Goal: Complete application form: Complete application form

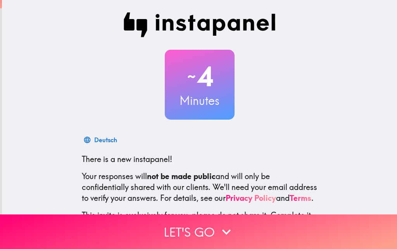
click at [288, 155] on p "There is a new instapanel!" at bounding box center [200, 159] width 236 height 11
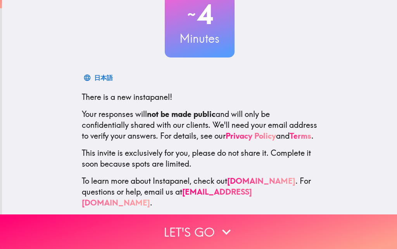
scroll to position [74, 0]
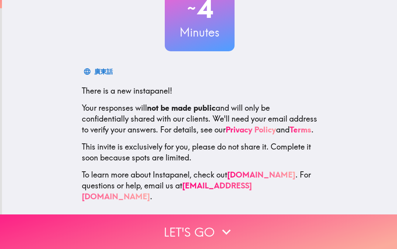
click at [229, 223] on icon "button" at bounding box center [226, 231] width 17 height 17
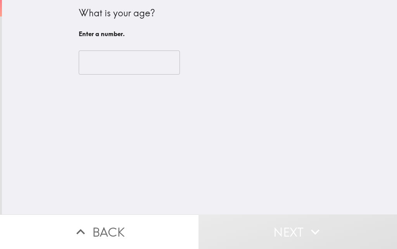
scroll to position [0, 0]
click at [148, 56] on input "number" at bounding box center [129, 62] width 101 height 24
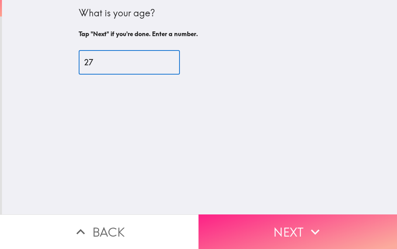
type input "27"
click at [265, 214] on button "Next" at bounding box center [298, 231] width 199 height 35
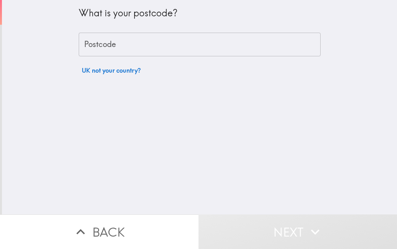
click at [115, 41] on input "Postcode" at bounding box center [200, 45] width 242 height 24
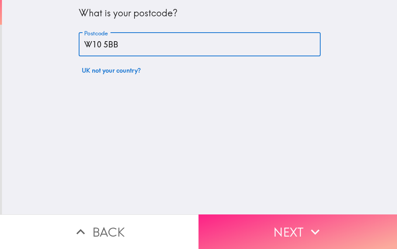
type input "W10 5BB"
click at [246, 219] on button "Next" at bounding box center [298, 231] width 199 height 35
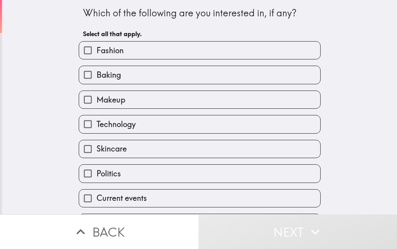
click at [79, 50] on input "Fashion" at bounding box center [87, 50] width 17 height 17
checkbox input "true"
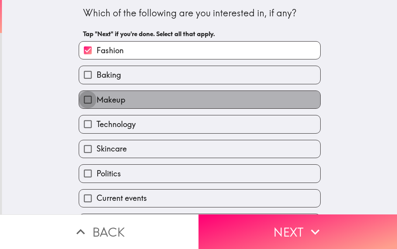
click at [79, 94] on input "Makeup" at bounding box center [87, 99] width 17 height 17
checkbox input "true"
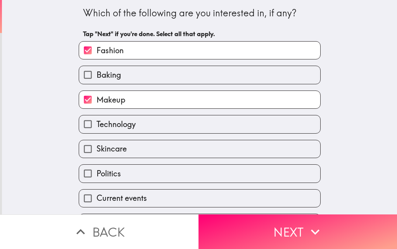
click at [82, 126] on input "Technology" at bounding box center [87, 123] width 17 height 17
checkbox input "true"
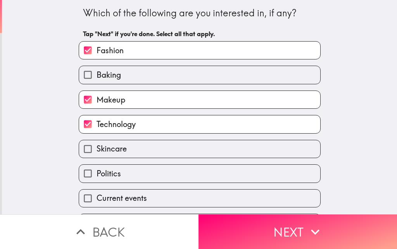
click at [79, 150] on input "Skincare" at bounding box center [87, 148] width 17 height 17
checkbox input "true"
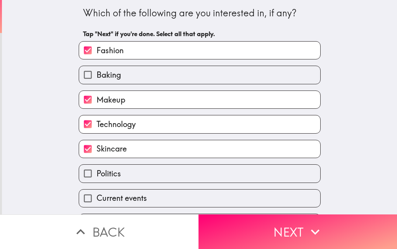
drag, startPoint x: 78, startPoint y: 78, endPoint x: 54, endPoint y: 85, distance: 25.8
click at [54, 85] on div "Which of the following are you interested in, if any? Tap "Next" if you're done…" at bounding box center [200, 107] width 396 height 214
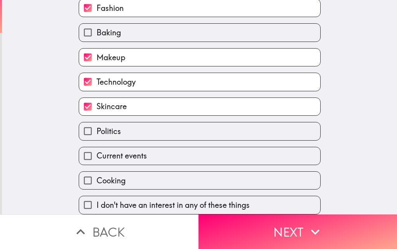
scroll to position [48, 0]
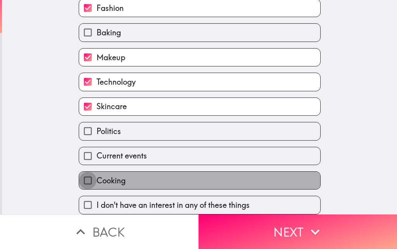
click at [79, 172] on input "Cooking" at bounding box center [87, 180] width 17 height 17
checkbox input "true"
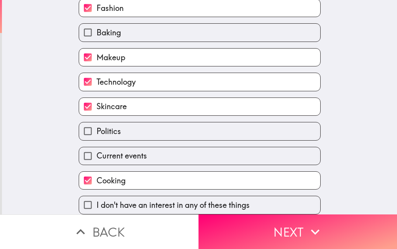
click at [80, 157] on input "Current events" at bounding box center [87, 155] width 17 height 17
checkbox input "true"
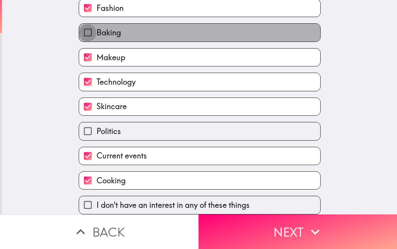
click at [83, 35] on input "Baking" at bounding box center [87, 32] width 17 height 17
checkbox input "true"
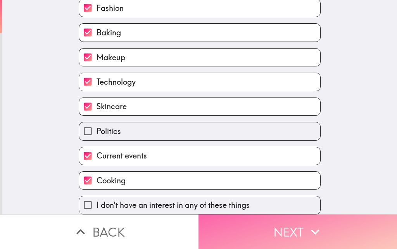
click at [226, 224] on button "Next" at bounding box center [298, 231] width 199 height 35
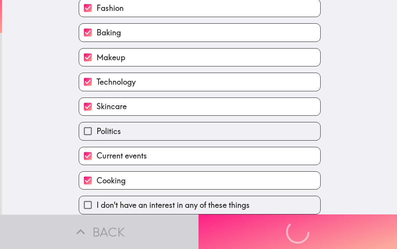
scroll to position [0, 0]
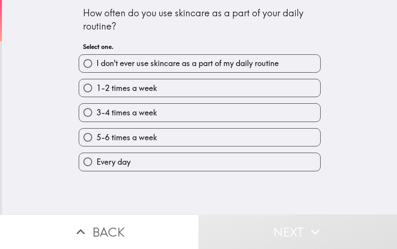
click at [142, 158] on label "Every day" at bounding box center [199, 161] width 241 height 17
click at [97, 158] on input "Every day" at bounding box center [87, 161] width 17 height 17
radio input "true"
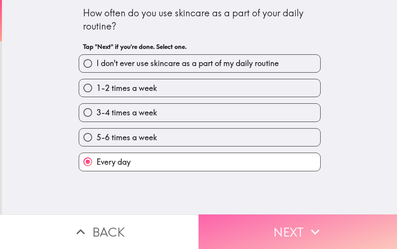
click at [219, 217] on button "Next" at bounding box center [298, 231] width 199 height 35
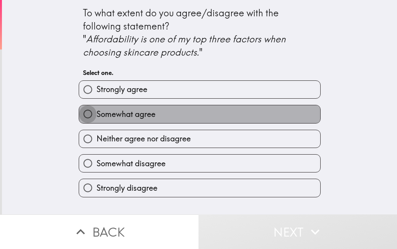
click at [79, 106] on input "Somewhat agree" at bounding box center [87, 113] width 17 height 17
radio input "true"
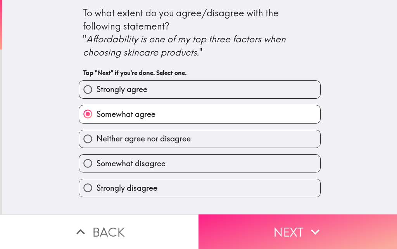
click at [253, 230] on button "Next" at bounding box center [298, 231] width 199 height 35
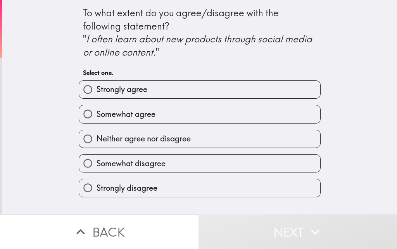
click at [169, 97] on label "Strongly agree" at bounding box center [199, 89] width 241 height 17
click at [97, 97] on input "Strongly agree" at bounding box center [87, 89] width 17 height 17
radio input "true"
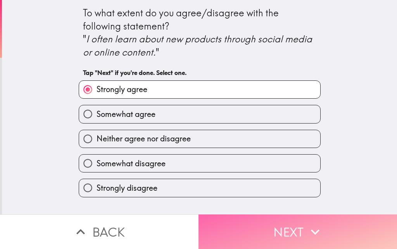
click at [266, 229] on button "Next" at bounding box center [298, 231] width 199 height 35
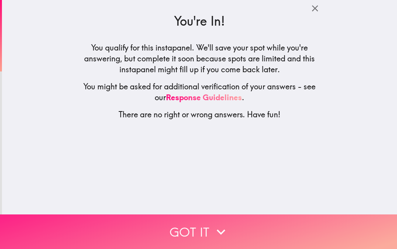
click at [238, 222] on button "Got it" at bounding box center [198, 231] width 397 height 35
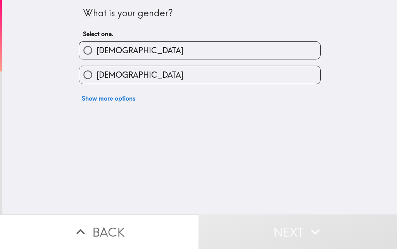
click at [169, 65] on div "[DEMOGRAPHIC_DATA]" at bounding box center [197, 71] width 248 height 24
click at [169, 76] on label "[DEMOGRAPHIC_DATA]" at bounding box center [199, 74] width 241 height 17
click at [97, 76] on input "[DEMOGRAPHIC_DATA]" at bounding box center [87, 74] width 17 height 17
radio input "true"
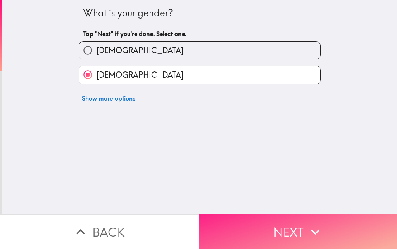
click at [253, 236] on button "Next" at bounding box center [298, 231] width 199 height 35
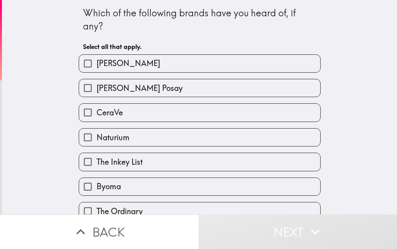
click at [191, 94] on label "[PERSON_NAME] Posay" at bounding box center [199, 87] width 241 height 17
click at [97, 94] on input "[PERSON_NAME] Posay" at bounding box center [87, 87] width 17 height 17
checkbox input "true"
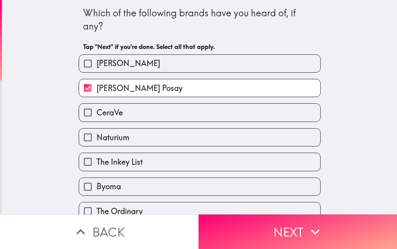
click at [159, 97] on div "CeraVe" at bounding box center [197, 109] width 248 height 24
click at [157, 113] on label "CeraVe" at bounding box center [199, 112] width 241 height 17
click at [97, 113] on input "CeraVe" at bounding box center [87, 112] width 17 height 17
checkbox input "true"
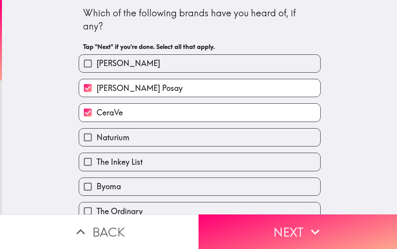
click at [135, 134] on label "Naturium" at bounding box center [199, 136] width 241 height 17
click at [97, 134] on input "Naturium" at bounding box center [87, 136] width 17 height 17
checkbox input "true"
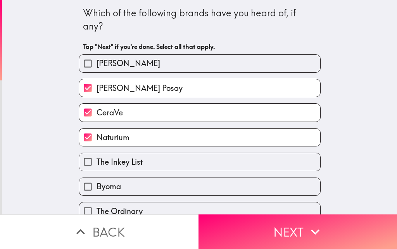
click at [120, 156] on label "The Inkey List" at bounding box center [199, 161] width 241 height 17
click at [97, 156] on input "The Inkey List" at bounding box center [87, 161] width 17 height 17
checkbox input "true"
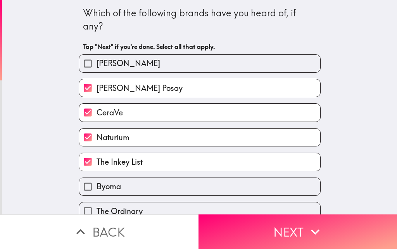
click at [111, 179] on label "Byoma" at bounding box center [199, 186] width 241 height 17
click at [97, 179] on input "Byoma" at bounding box center [87, 186] width 17 height 17
checkbox input "true"
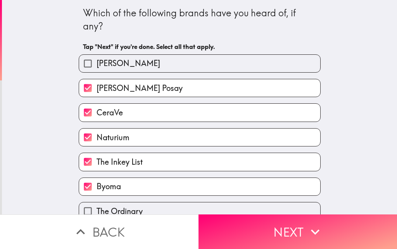
click at [64, 152] on div "Which of the following brands have you heard of, if any? Tap "Next" if you're d…" at bounding box center [200, 107] width 396 height 214
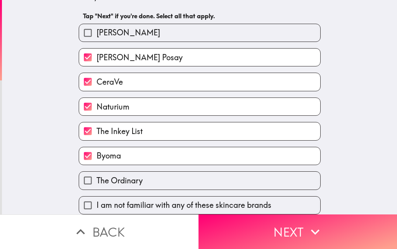
scroll to position [36, 0]
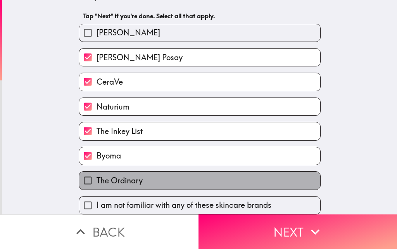
click at [97, 175] on span "The Ordinary" at bounding box center [120, 180] width 46 height 11
click at [94, 175] on input "The Ordinary" at bounding box center [87, 180] width 17 height 17
checkbox input "true"
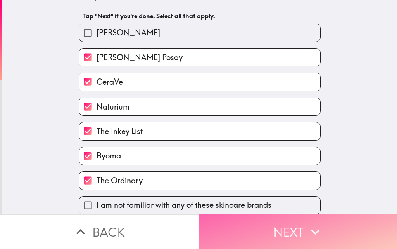
click at [199, 225] on button "Next" at bounding box center [298, 231] width 199 height 35
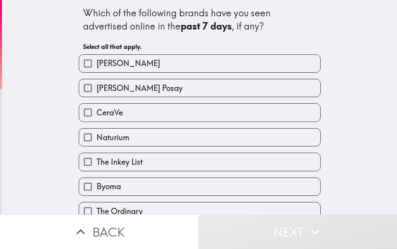
click at [82, 109] on input "CeraVe" at bounding box center [87, 112] width 17 height 17
checkbox input "true"
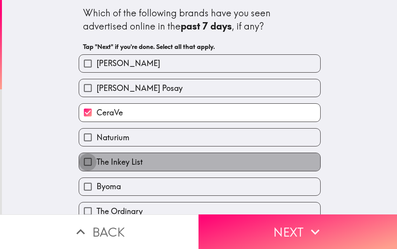
click at [83, 160] on input "The Inkey List" at bounding box center [87, 161] width 17 height 17
checkbox input "true"
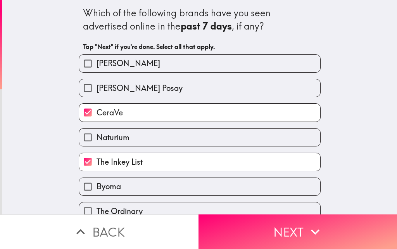
click at [50, 127] on div "Which of the following brands have you seen advertised online in the past 7 day…" at bounding box center [200, 107] width 396 height 214
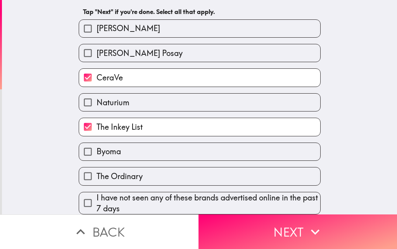
scroll to position [41, 0]
click at [88, 175] on input "The Ordinary" at bounding box center [87, 175] width 17 height 17
checkbox input "true"
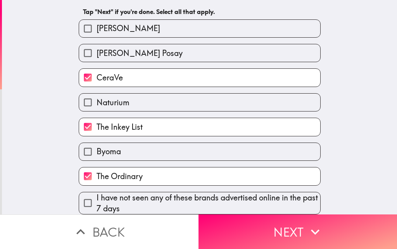
click at [81, 56] on input "[PERSON_NAME] Posay" at bounding box center [87, 52] width 17 height 17
checkbox input "true"
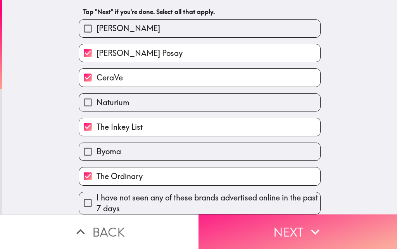
click at [236, 235] on button "Next" at bounding box center [298, 231] width 199 height 35
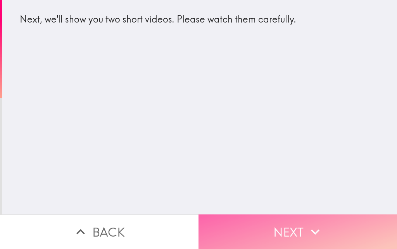
click at [283, 223] on button "Next" at bounding box center [298, 231] width 199 height 35
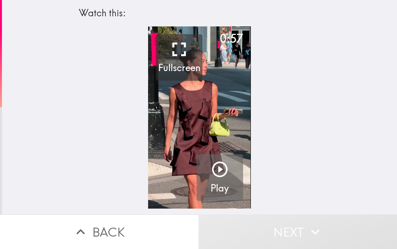
click at [213, 168] on icon "button" at bounding box center [220, 169] width 16 height 16
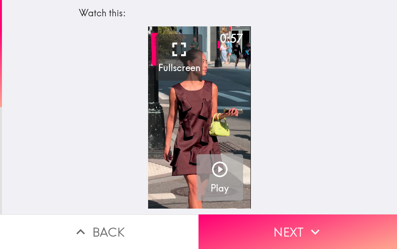
click at [213, 168] on icon "button" at bounding box center [220, 169] width 16 height 16
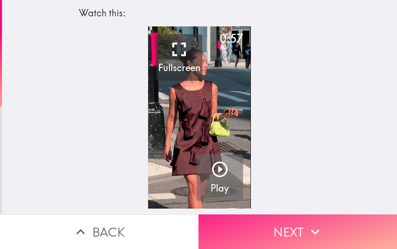
click at [280, 219] on button "Next" at bounding box center [298, 231] width 199 height 35
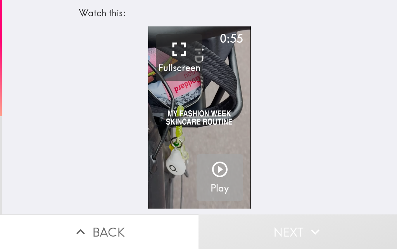
click at [221, 177] on icon "button" at bounding box center [220, 169] width 19 height 19
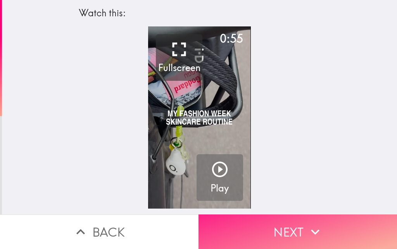
click at [258, 222] on button "Next" at bounding box center [298, 231] width 199 height 35
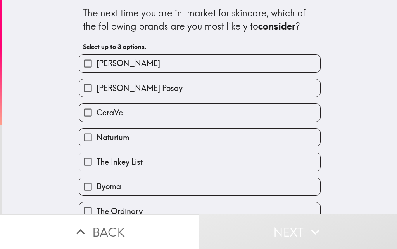
click at [325, 102] on div "The next time you are in-market for skincare, which of the following brands are…" at bounding box center [200, 107] width 396 height 214
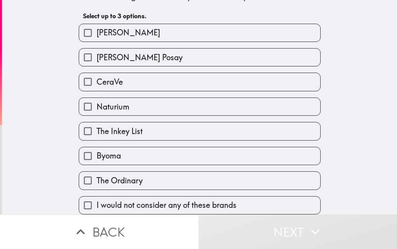
scroll to position [36, 0]
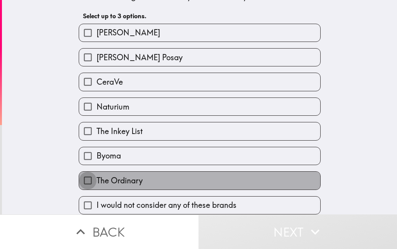
click at [79, 176] on input "The Ordinary" at bounding box center [87, 180] width 17 height 17
checkbox input "true"
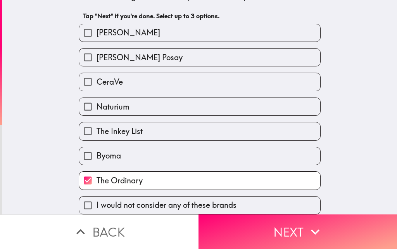
click at [87, 50] on input "[PERSON_NAME] Posay" at bounding box center [87, 57] width 17 height 17
checkbox input "true"
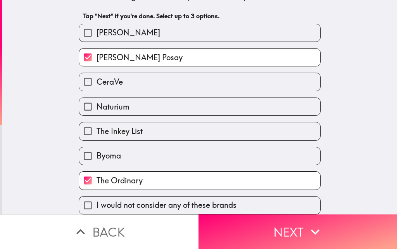
click at [82, 80] on input "CeraVe" at bounding box center [87, 81] width 17 height 17
checkbox input "true"
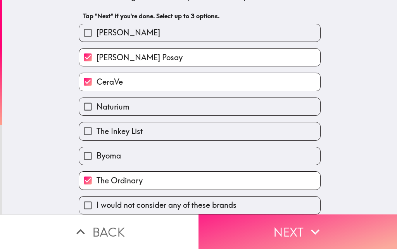
click at [293, 221] on button "Next" at bounding box center [298, 231] width 199 height 35
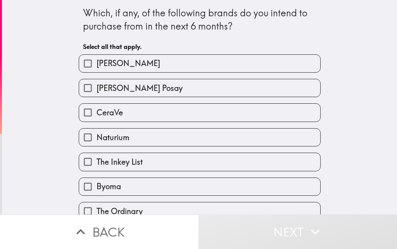
click at [336, 164] on div "Which, if any, of the following brands do you intend to purchase from in the ne…" at bounding box center [200, 107] width 396 height 214
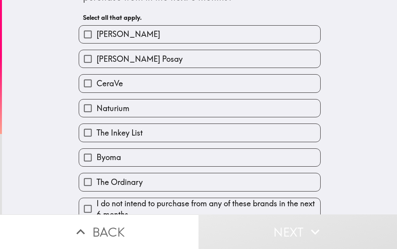
scroll to position [31, 0]
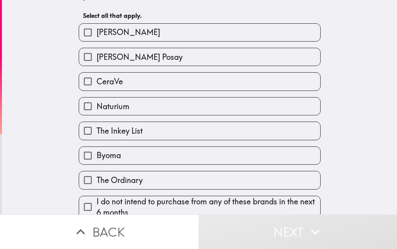
click at [84, 180] on input "The Ordinary" at bounding box center [87, 179] width 17 height 17
checkbox input "true"
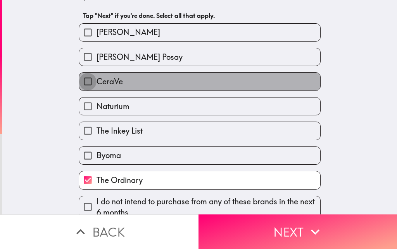
click at [83, 83] on input "CeraVe" at bounding box center [87, 81] width 17 height 17
checkbox input "true"
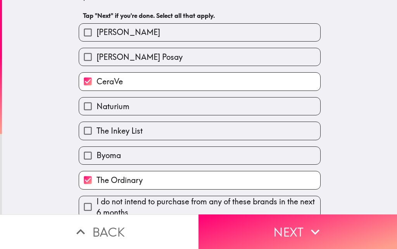
click at [84, 63] on input "[PERSON_NAME] Posay" at bounding box center [87, 56] width 17 height 17
checkbox input "true"
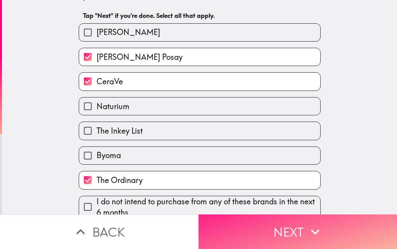
click at [225, 230] on button "Next" at bounding box center [298, 231] width 199 height 35
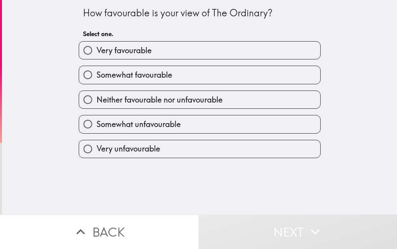
click at [81, 48] on input "Very favourable" at bounding box center [87, 50] width 17 height 17
radio input "true"
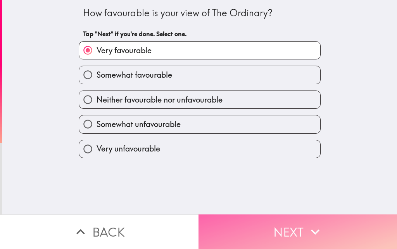
click at [269, 222] on button "Next" at bounding box center [298, 231] width 199 height 35
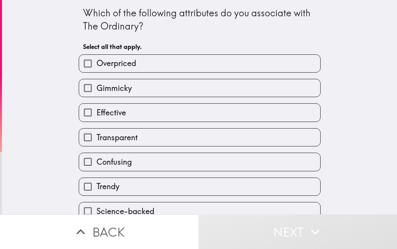
click at [179, 122] on div "Transparent" at bounding box center [197, 134] width 248 height 24
click at [165, 114] on label "Effective" at bounding box center [199, 112] width 241 height 17
click at [97, 114] on input "Effective" at bounding box center [87, 112] width 17 height 17
checkbox input "true"
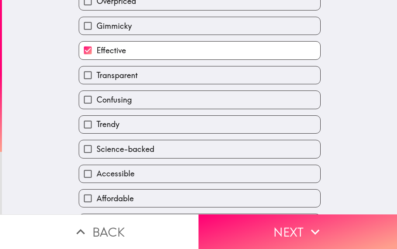
scroll to position [78, 0]
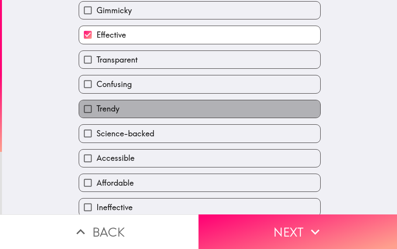
click at [212, 110] on label "Trendy" at bounding box center [199, 108] width 241 height 17
click at [97, 110] on input "Trendy" at bounding box center [87, 108] width 17 height 17
checkbox input "true"
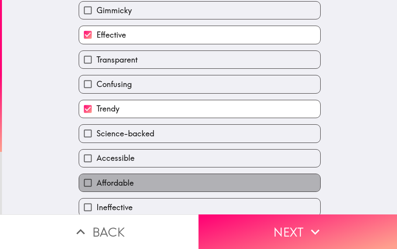
click at [225, 180] on label "Affordable" at bounding box center [199, 182] width 241 height 17
click at [97, 180] on input "Affordable" at bounding box center [87, 182] width 17 height 17
checkbox input "true"
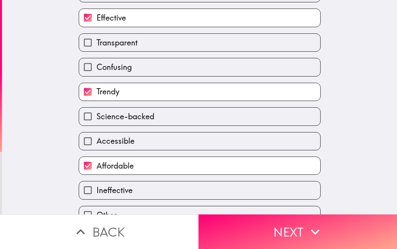
scroll to position [79, 0]
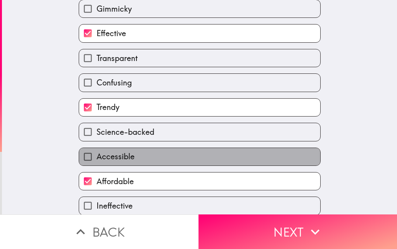
click at [214, 163] on label "Accessible" at bounding box center [199, 156] width 241 height 17
click at [97, 163] on input "Accessible" at bounding box center [87, 156] width 17 height 17
checkbox input "true"
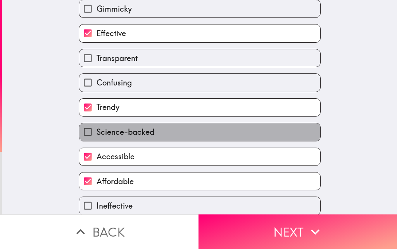
click at [206, 139] on label "Science-backed" at bounding box center [199, 131] width 241 height 17
click at [97, 139] on input "Science-backed" at bounding box center [87, 131] width 17 height 17
checkbox input "true"
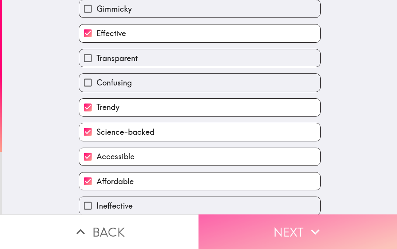
click at [241, 231] on button "Next" at bounding box center [298, 231] width 199 height 35
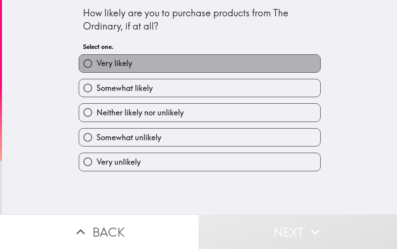
click at [170, 69] on label "Very likely" at bounding box center [199, 63] width 241 height 17
click at [97, 69] on input "Very likely" at bounding box center [87, 63] width 17 height 17
radio input "true"
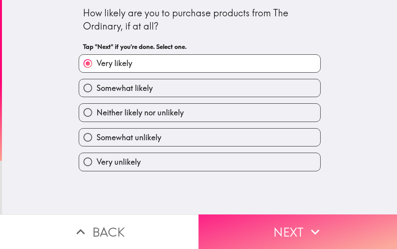
click at [262, 240] on button "Next" at bounding box center [298, 231] width 199 height 35
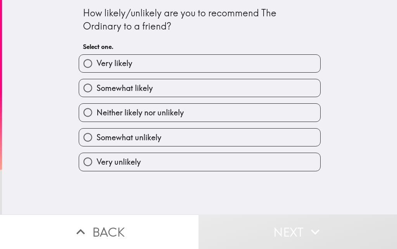
click at [130, 67] on label "Very likely" at bounding box center [199, 63] width 241 height 17
click at [97, 67] on input "Very likely" at bounding box center [87, 63] width 17 height 17
radio input "true"
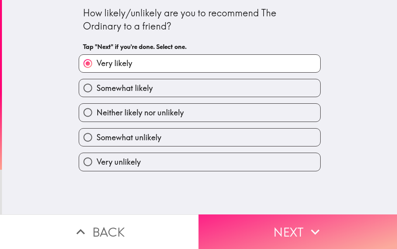
click at [243, 214] on button "Next" at bounding box center [298, 231] width 199 height 35
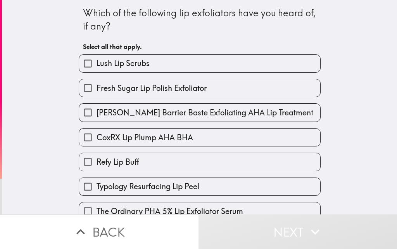
click at [49, 120] on div "Which of the following lip exfoliators have you heard of, if any? Select all th…" at bounding box center [200, 107] width 396 height 214
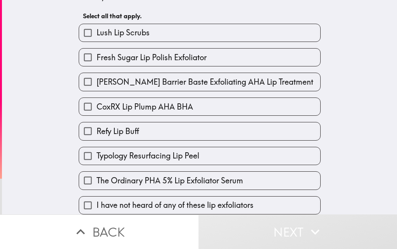
scroll to position [36, 0]
click at [79, 172] on input "The Ordinary PHA 5% Lip Exfoliator Serum" at bounding box center [87, 180] width 17 height 17
checkbox input "true"
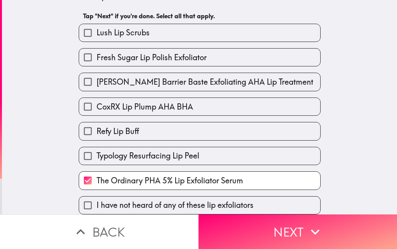
click at [79, 122] on input "Refy Lip Buff" at bounding box center [87, 130] width 17 height 17
checkbox input "true"
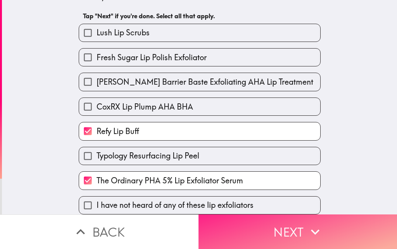
click at [225, 226] on button "Next" at bounding box center [298, 231] width 199 height 35
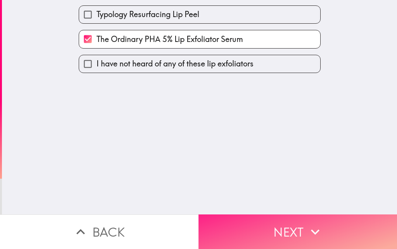
scroll to position [0, 0]
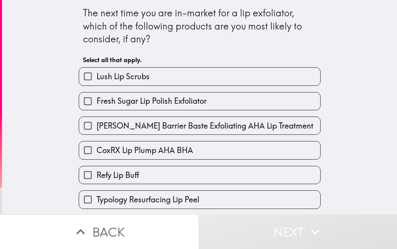
click at [49, 140] on div "The next time you are in-market for a lip exfoliator, which of the following pr…" at bounding box center [200, 107] width 396 height 214
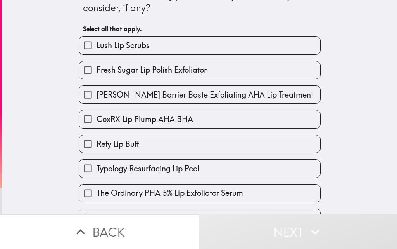
scroll to position [47, 0]
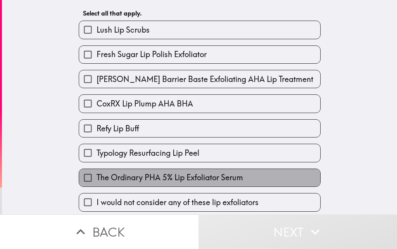
click at [97, 180] on span "The Ordinary PHA 5% Lip Exfoliator Serum" at bounding box center [170, 177] width 147 height 11
click at [97, 180] on input "The Ordinary PHA 5% Lip Exfoliator Serum" at bounding box center [87, 177] width 17 height 17
checkbox input "true"
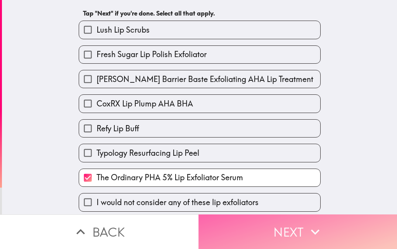
click at [235, 231] on button "Next" at bounding box center [298, 231] width 199 height 35
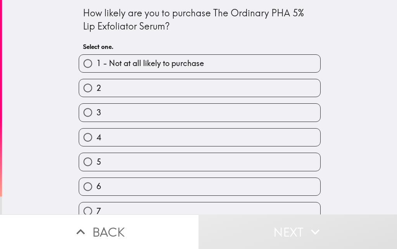
click at [49, 90] on div "How likely are you to purchase The Ordinary PHA 5% Lip Exfoliator Serum? Select…" at bounding box center [200, 107] width 396 height 214
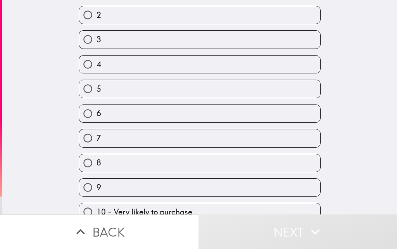
scroll to position [78, 0]
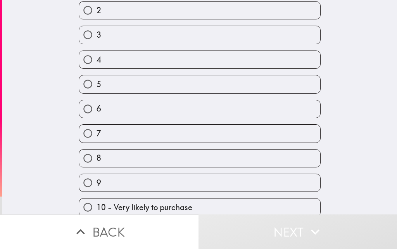
click at [92, 151] on label "8" at bounding box center [199, 157] width 241 height 17
click at [92, 151] on input "8" at bounding box center [87, 157] width 17 height 17
radio input "true"
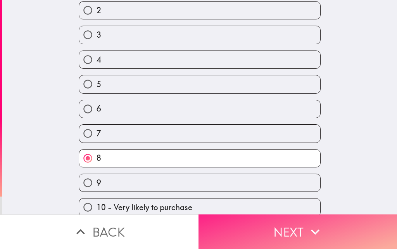
click at [222, 225] on button "Next" at bounding box center [298, 231] width 199 height 35
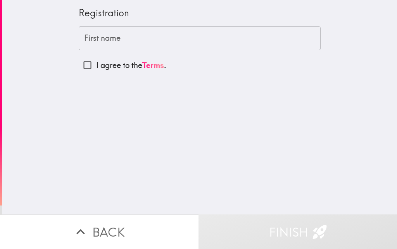
click at [175, 41] on input "First name" at bounding box center [200, 38] width 242 height 24
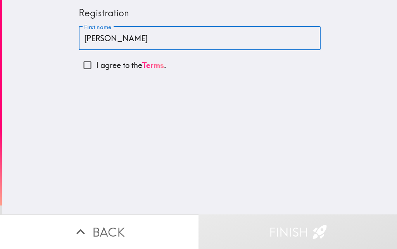
type input "[PERSON_NAME]"
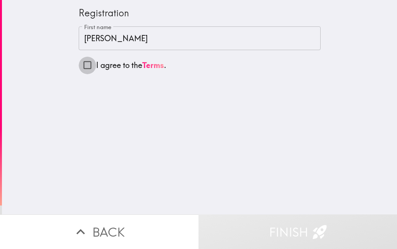
click at [79, 65] on input "I agree to the Terms ." at bounding box center [87, 64] width 17 height 17
checkbox input "true"
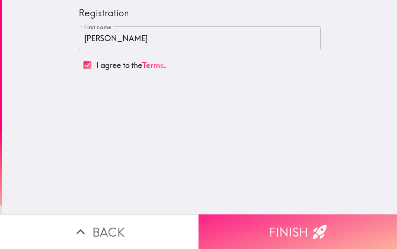
click at [264, 224] on button "Finish" at bounding box center [298, 231] width 199 height 35
